Goal: Information Seeking & Learning: Learn about a topic

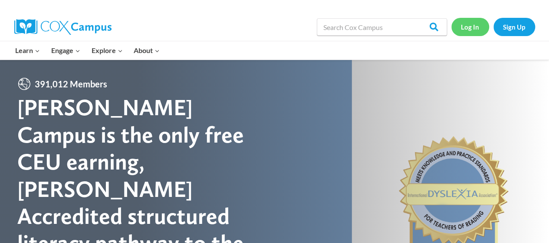
drag, startPoint x: 465, startPoint y: 25, endPoint x: 479, endPoint y: 37, distance: 18.4
click at [465, 25] on link "Log In" at bounding box center [471, 27] width 38 height 18
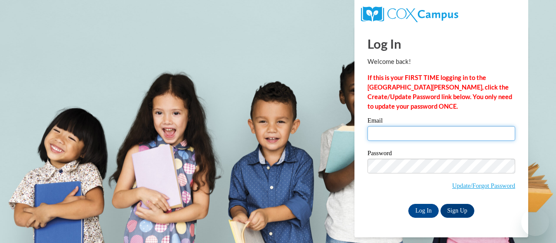
type input "[PERSON_NAME][EMAIL_ADDRESS][PERSON_NAME][DOMAIN_NAME]"
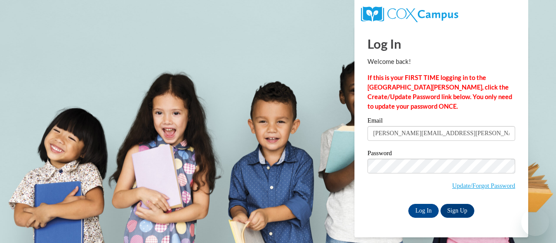
click at [461, 139] on input "edenfield.kellie.e@muscogee.k12.ga.us" at bounding box center [441, 133] width 148 height 15
drag, startPoint x: 420, startPoint y: 214, endPoint x: 443, endPoint y: 210, distance: 22.9
click at [420, 214] on input "Log In" at bounding box center [423, 211] width 30 height 14
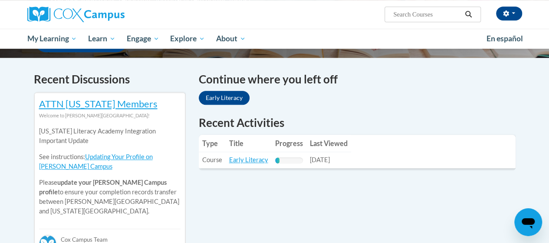
scroll to position [261, 0]
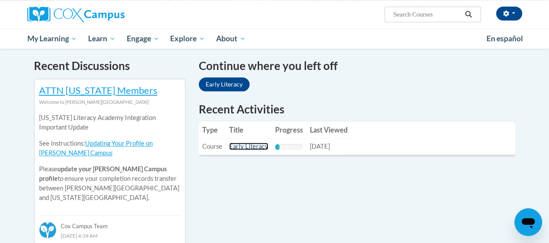
click at [256, 148] on link "Early Literacy" at bounding box center [248, 145] width 39 height 7
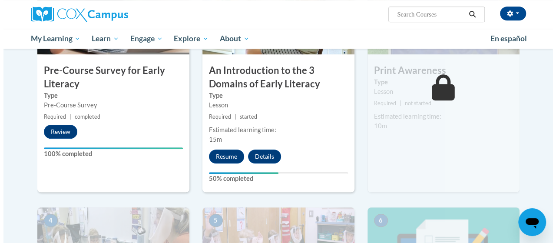
scroll to position [261, 0]
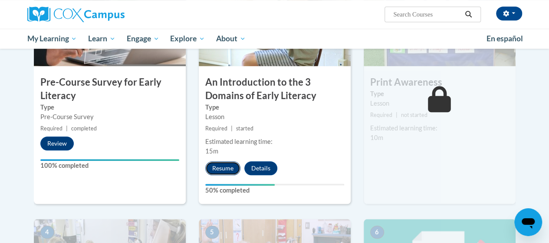
click at [229, 171] on button "Resume" at bounding box center [222, 168] width 35 height 14
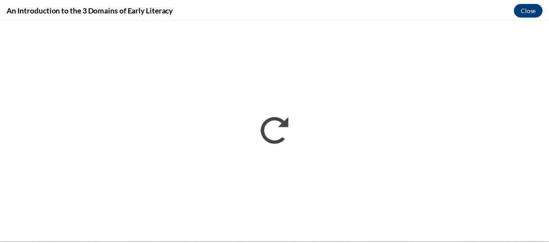
scroll to position [0, 0]
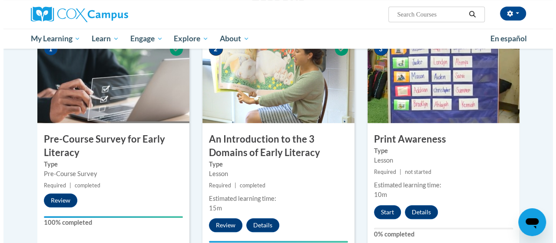
scroll to position [217, 0]
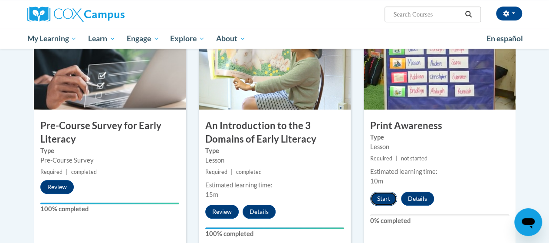
click at [385, 198] on button "Start" at bounding box center [383, 199] width 27 height 14
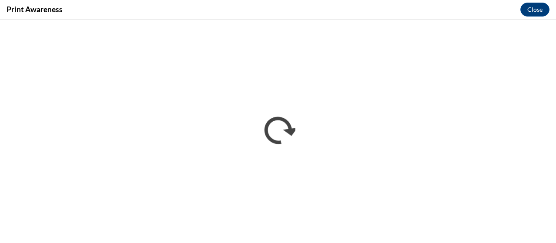
scroll to position [0, 0]
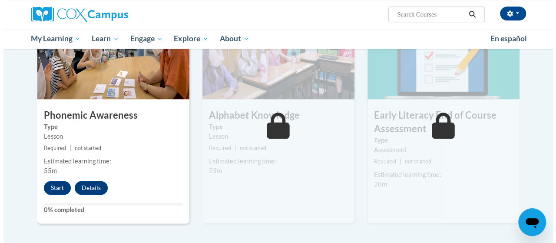
scroll to position [478, 0]
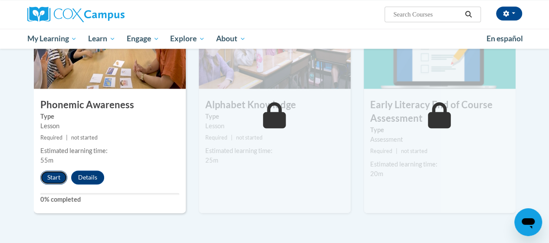
click at [52, 182] on button "Start" at bounding box center [53, 177] width 27 height 14
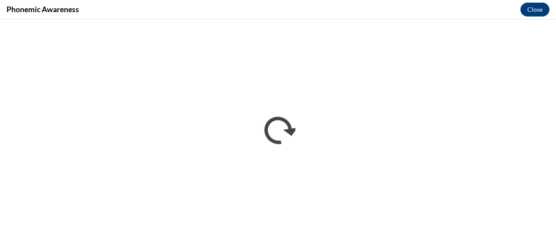
scroll to position [0, 0]
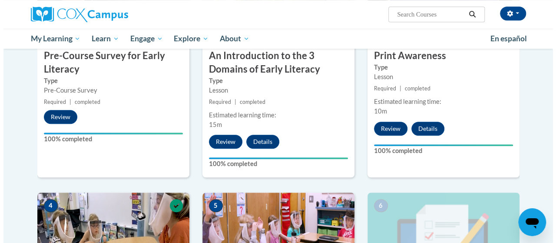
scroll to position [434, 0]
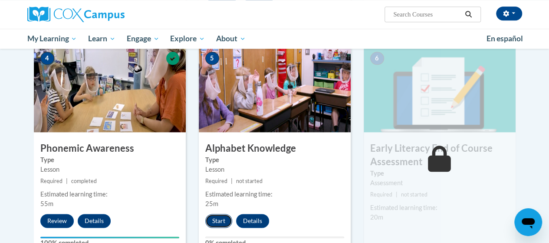
click at [218, 223] on button "Start" at bounding box center [218, 221] width 27 height 14
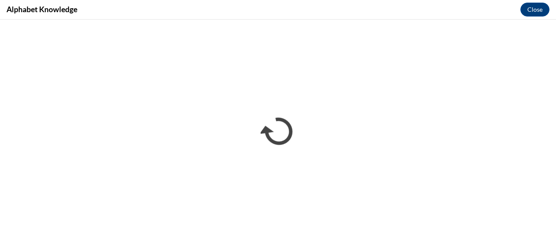
scroll to position [0, 0]
